Goal: Information Seeking & Learning: Understand process/instructions

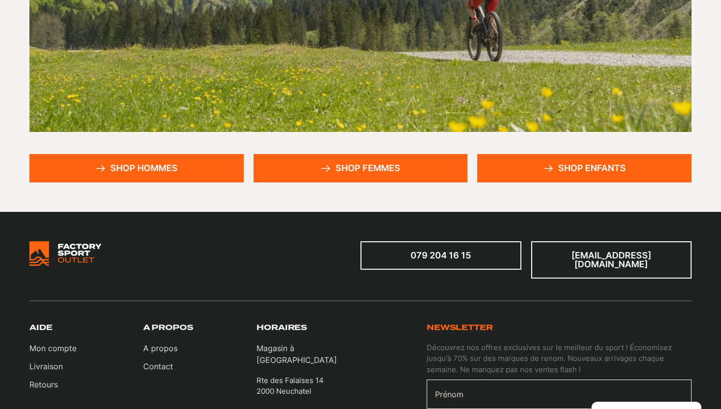
scroll to position [569, 0]
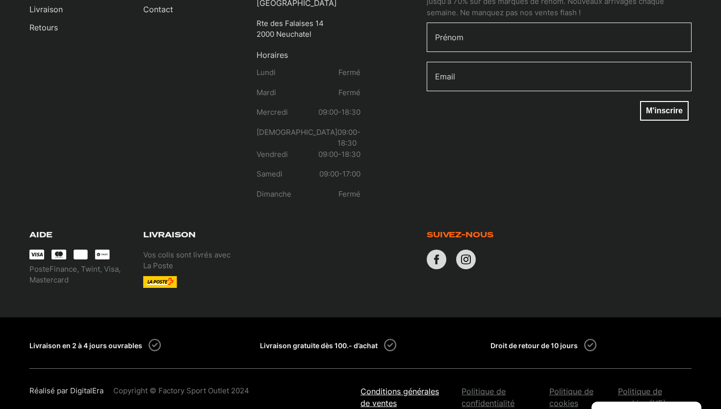
click at [400, 385] on link "Conditions générales de ventes" at bounding box center [405, 397] width 91 height 24
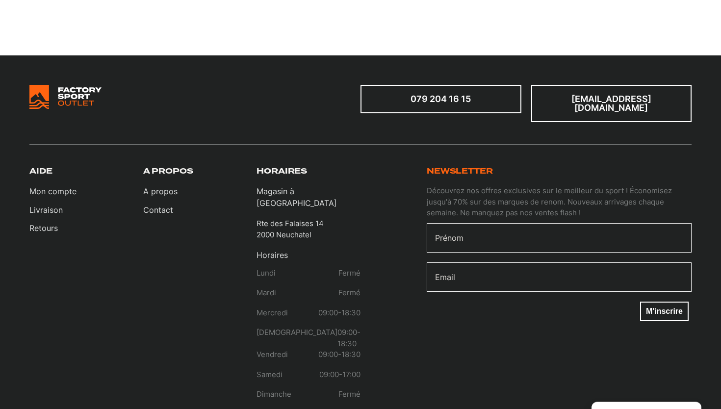
scroll to position [1845, 0]
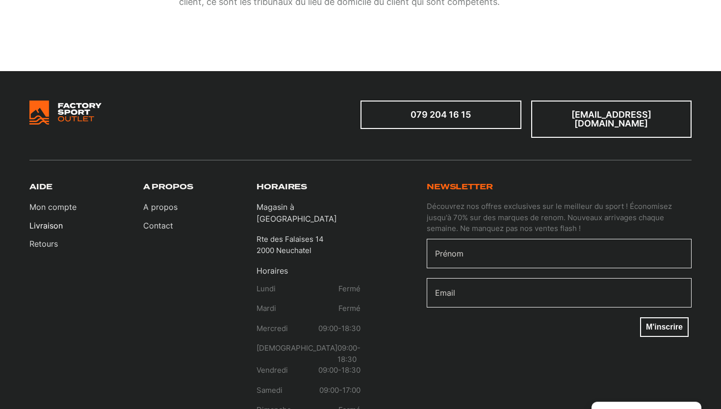
click at [46, 220] on link "Livraison" at bounding box center [52, 226] width 47 height 12
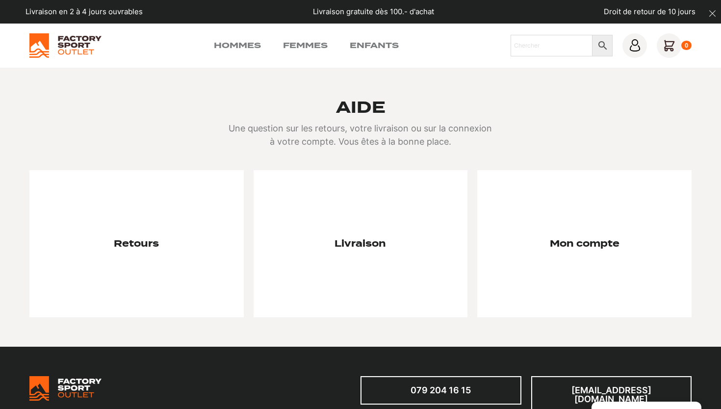
click at [145, 204] on div at bounding box center [136, 243] width 214 height 147
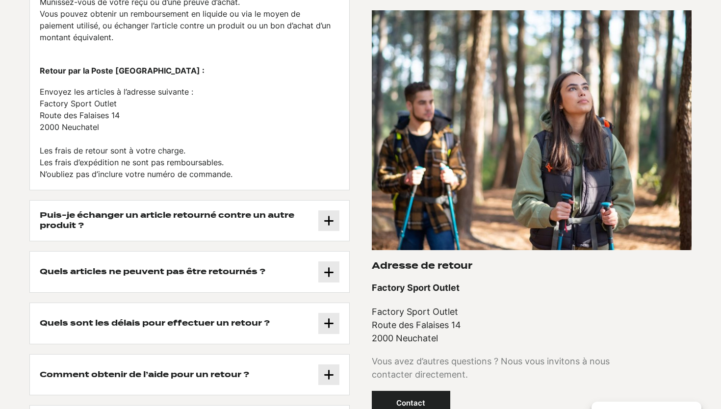
scroll to position [267, 0]
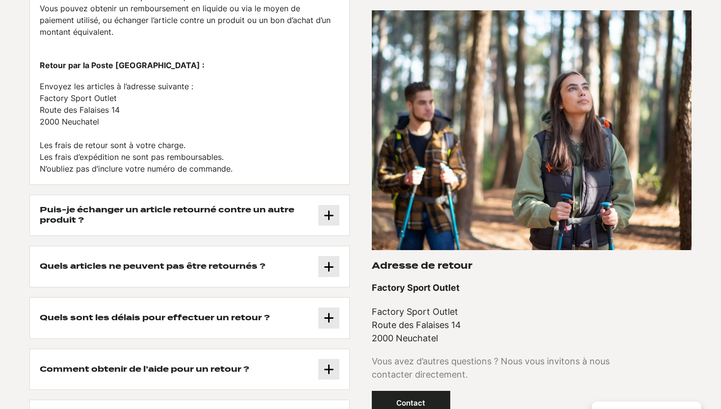
click at [271, 223] on h3 "Puis-je échanger un article retourné contre un autre produit ?" at bounding box center [179, 215] width 279 height 21
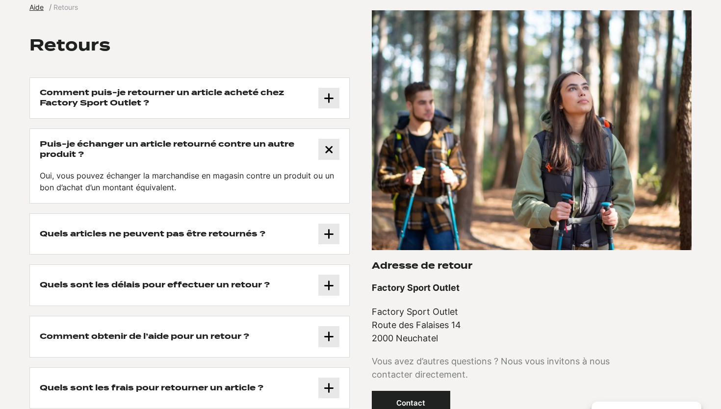
scroll to position [96, 0]
click at [291, 235] on button "Quels articles ne peuvent pas être retournés ?" at bounding box center [189, 233] width 319 height 41
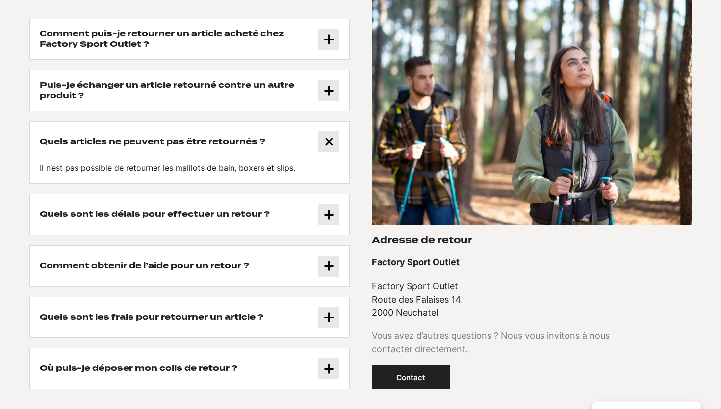
scroll to position [160, 0]
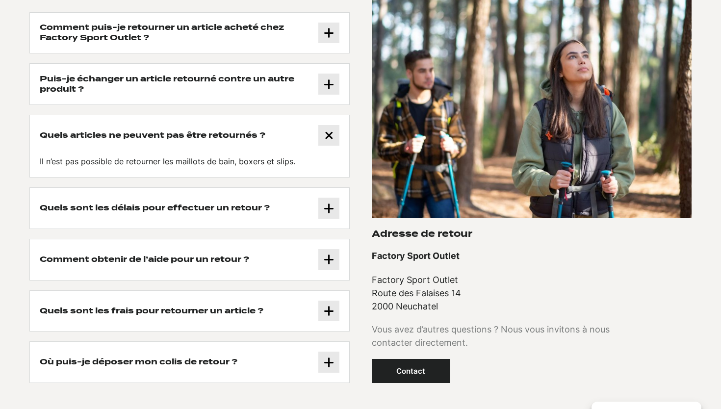
click at [289, 212] on button "Quels sont les délais pour effectuer un retour ?" at bounding box center [189, 208] width 319 height 41
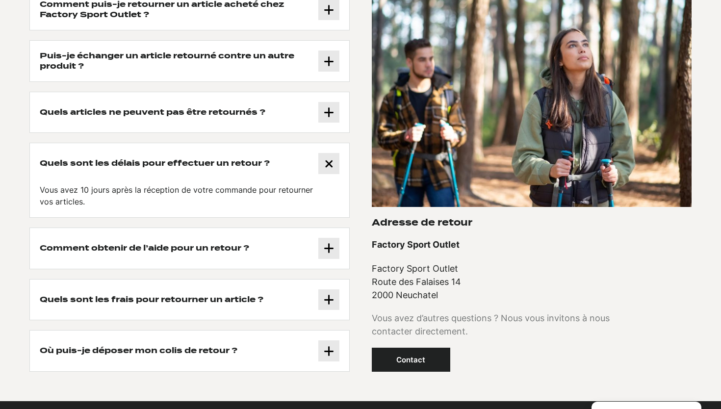
scroll to position [185, 0]
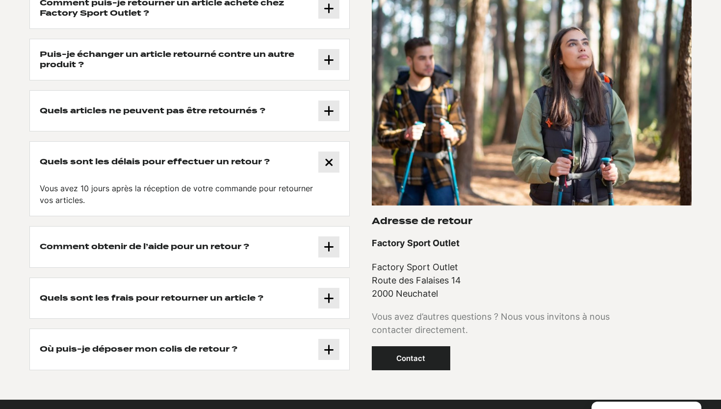
click at [284, 254] on button "Comment obtenir de l’aide pour un retour ?" at bounding box center [189, 247] width 319 height 41
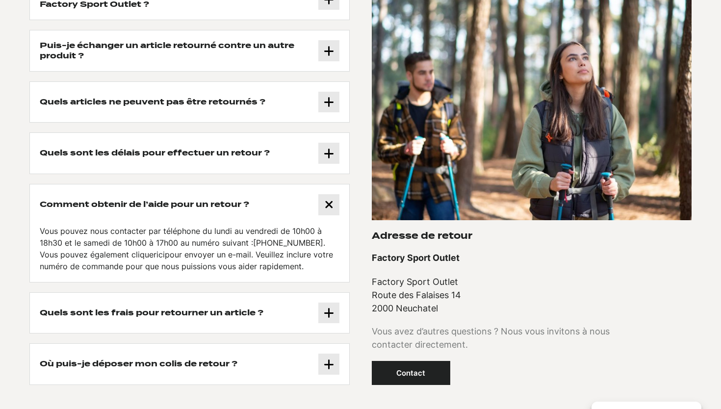
scroll to position [196, 0]
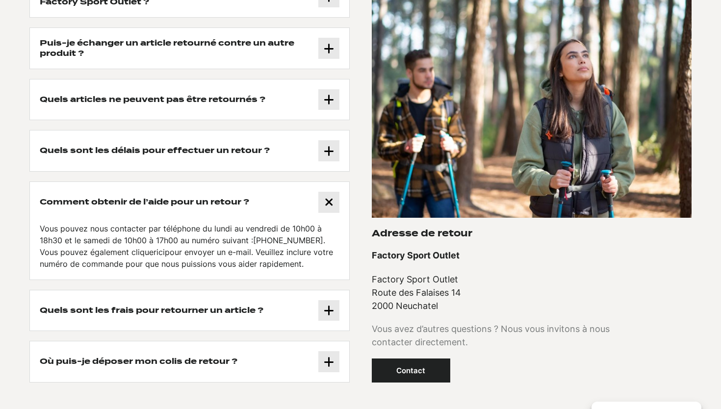
click at [329, 311] on icon at bounding box center [329, 311] width 10 height 12
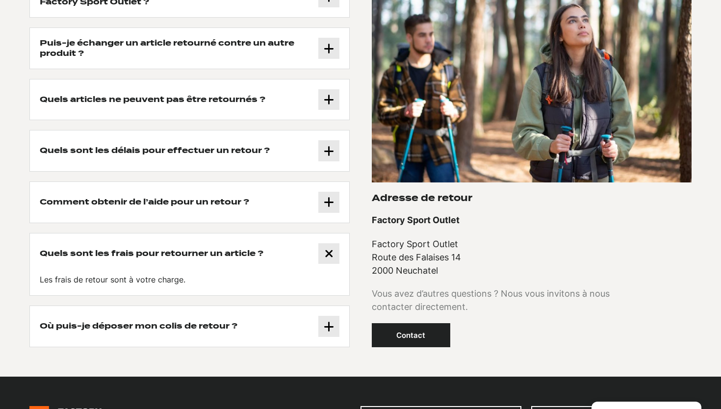
click at [324, 326] on icon at bounding box center [329, 327] width 10 height 12
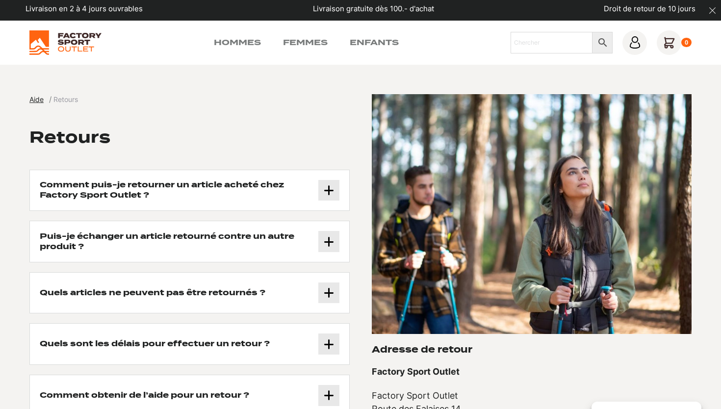
scroll to position [0, 0]
